Goal: Task Accomplishment & Management: Manage account settings

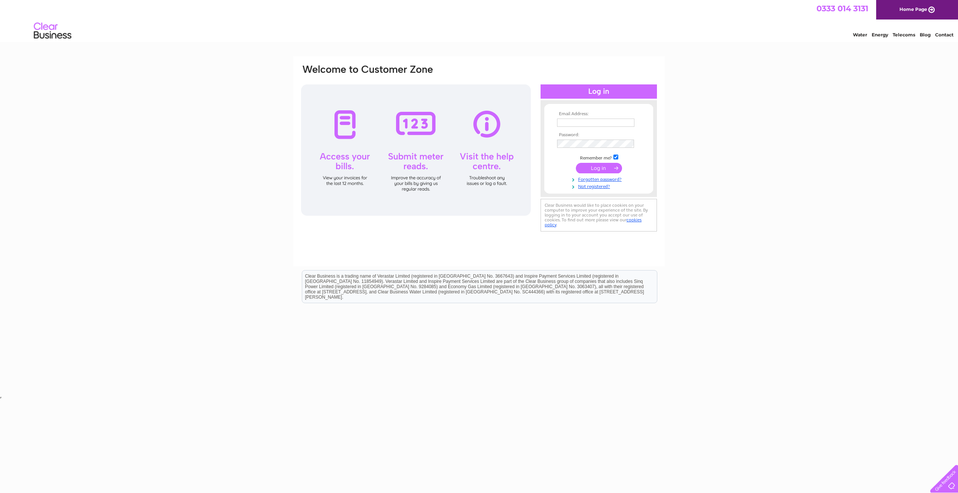
type input "tpaterson@iceniprojects.com"
click at [599, 167] on input "submit" at bounding box center [599, 168] width 46 height 11
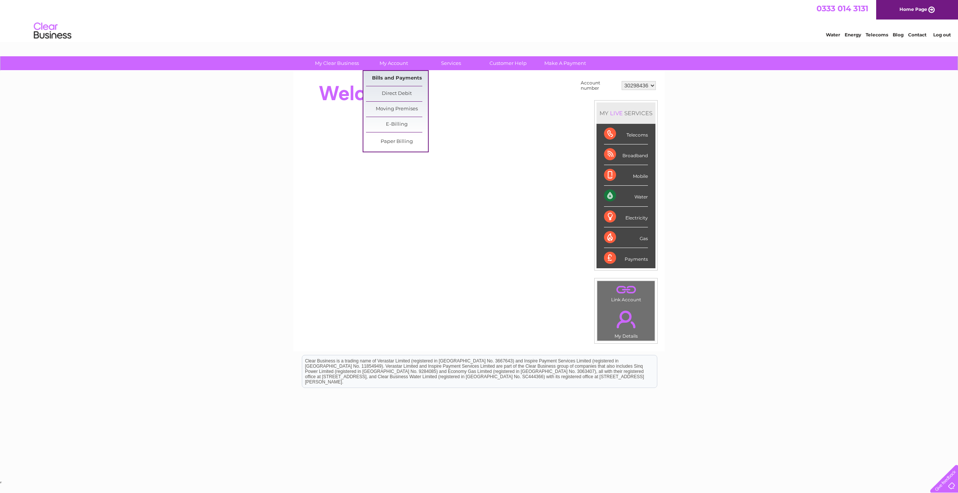
click at [403, 79] on link "Bills and Payments" at bounding box center [397, 78] width 62 height 15
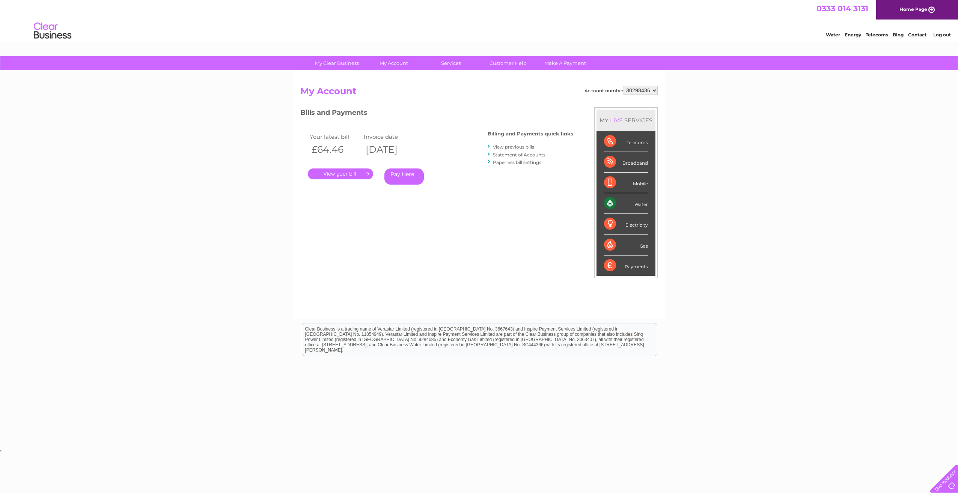
click at [326, 173] on link "." at bounding box center [340, 174] width 65 height 11
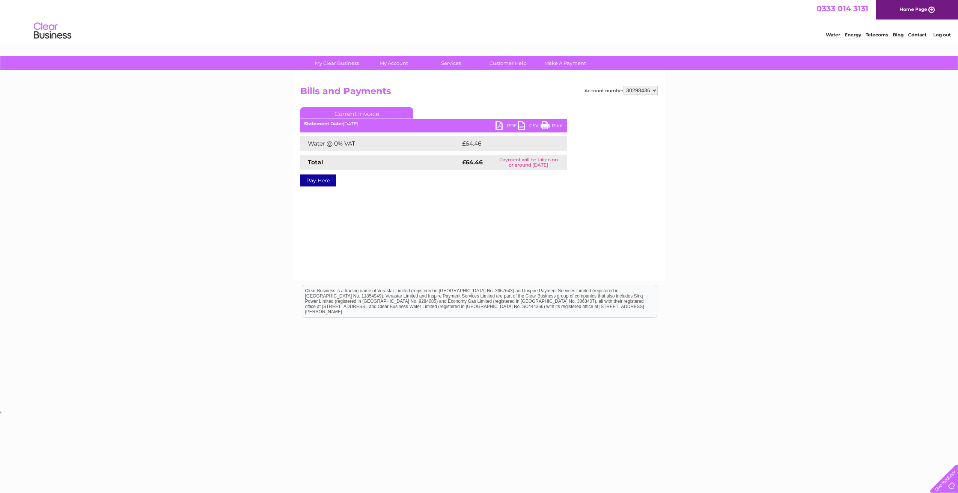
click at [505, 126] on link "PDF" at bounding box center [507, 126] width 23 height 11
